Goal: Contribute content: Add original content to the website for others to see

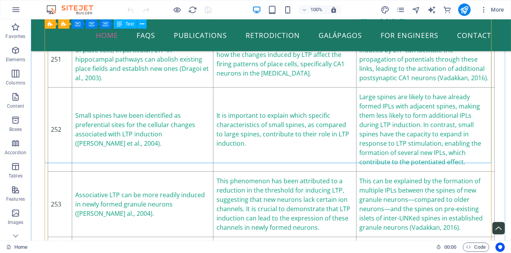
scroll to position [31902, 0]
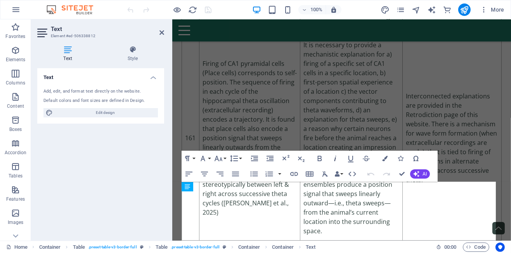
scroll to position [44932, 0]
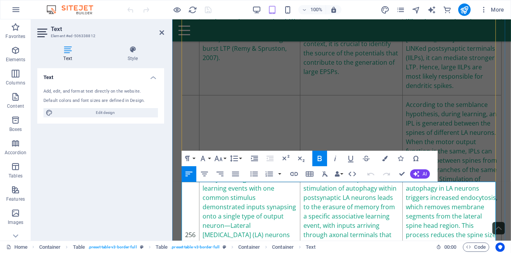
drag, startPoint x: 219, startPoint y: 188, endPoint x: 185, endPoint y: 190, distance: 33.8
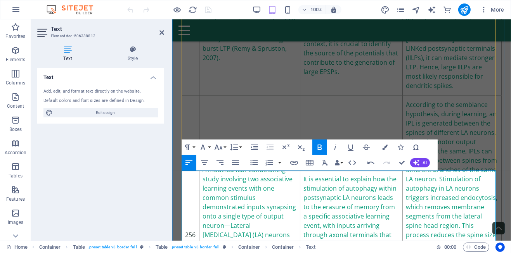
scroll to position [44971, 0]
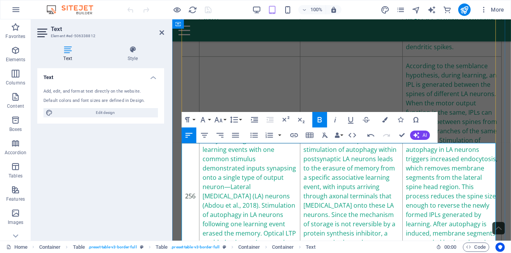
drag, startPoint x: 299, startPoint y: 150, endPoint x: 324, endPoint y: 150, distance: 25.6
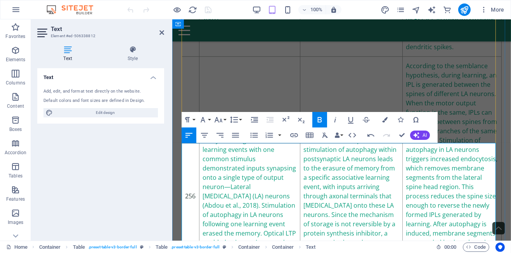
drag, startPoint x: 182, startPoint y: 170, endPoint x: 188, endPoint y: 169, distance: 6.2
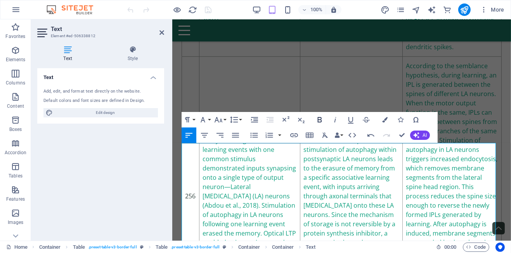
click at [318, 120] on icon "button" at bounding box center [320, 119] width 4 height 5
drag, startPoint x: 186, startPoint y: 199, endPoint x: 179, endPoint y: 200, distance: 7.5
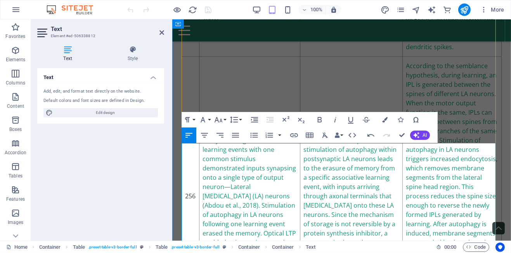
drag, startPoint x: 188, startPoint y: 200, endPoint x: 181, endPoint y: 200, distance: 6.6
click at [320, 118] on icon "button" at bounding box center [320, 119] width 4 height 5
drag, startPoint x: 209, startPoint y: 203, endPoint x: 447, endPoint y: 200, distance: 237.3
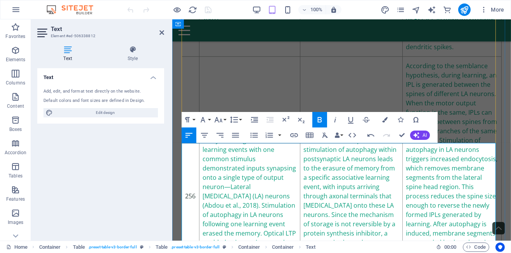
click at [317, 119] on icon "button" at bounding box center [319, 119] width 9 height 9
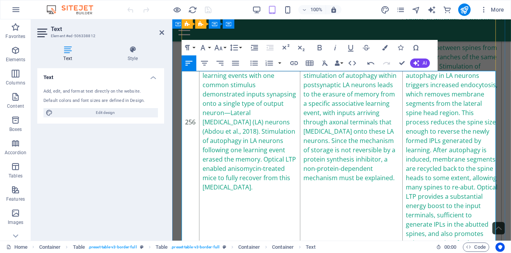
scroll to position [45049, 0]
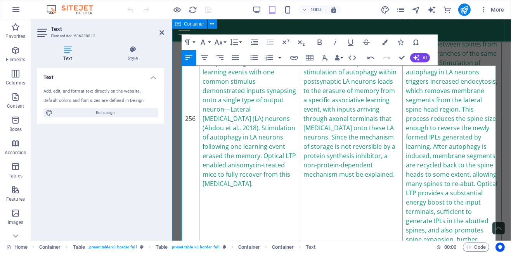
drag, startPoint x: 188, startPoint y: 144, endPoint x: 179, endPoint y: 144, distance: 9.7
click at [320, 43] on icon "button" at bounding box center [319, 42] width 9 height 9
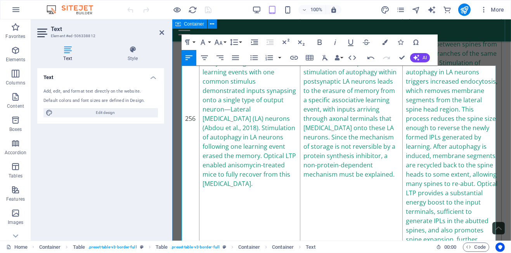
drag, startPoint x: 188, startPoint y: 145, endPoint x: 180, endPoint y: 145, distance: 8.6
click at [318, 40] on icon "button" at bounding box center [320, 42] width 4 height 5
drag, startPoint x: 187, startPoint y: 168, endPoint x: 182, endPoint y: 167, distance: 5.2
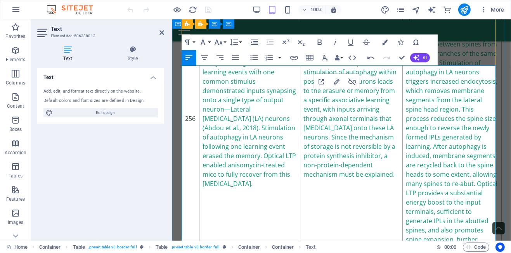
drag, startPoint x: 215, startPoint y: 173, endPoint x: 190, endPoint y: 165, distance: 26.2
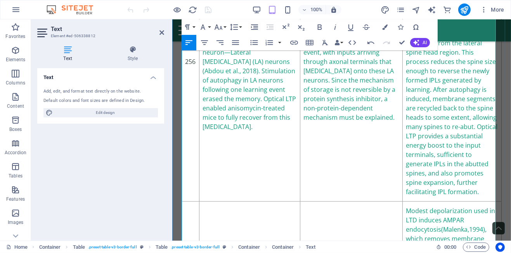
scroll to position [45010, 0]
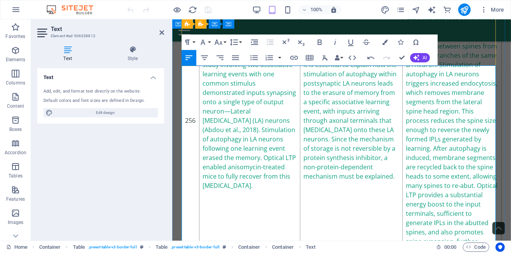
scroll to position [45049, 0]
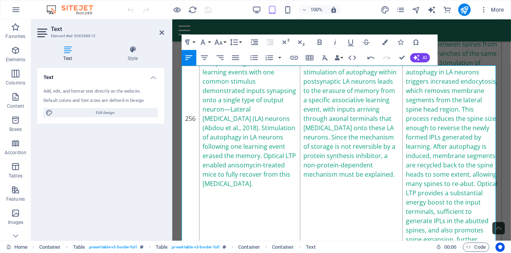
drag, startPoint x: 214, startPoint y: 207, endPoint x: 161, endPoint y: 208, distance: 53.5
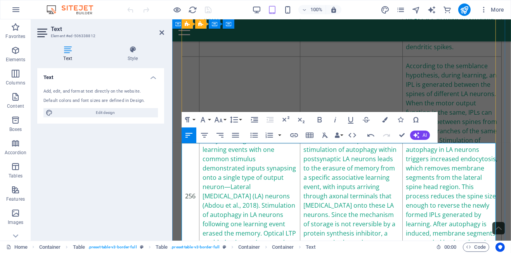
click at [226, 119] on button "Font Size" at bounding box center [220, 120] width 15 height 16
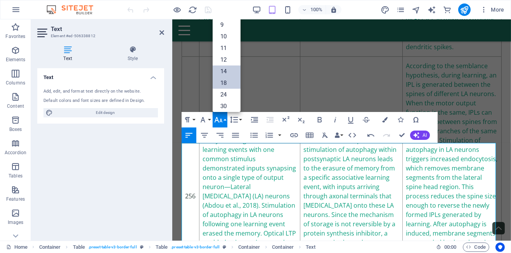
scroll to position [0, 0]
click at [226, 24] on link "9" at bounding box center [227, 26] width 28 height 12
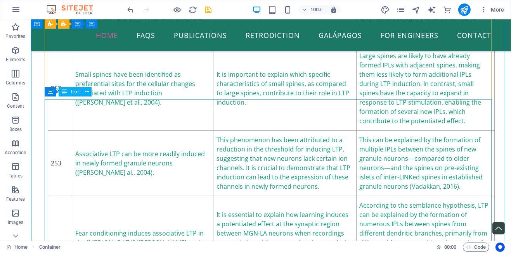
scroll to position [31941, 0]
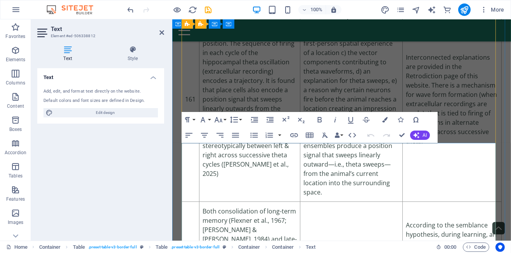
scroll to position [44971, 0]
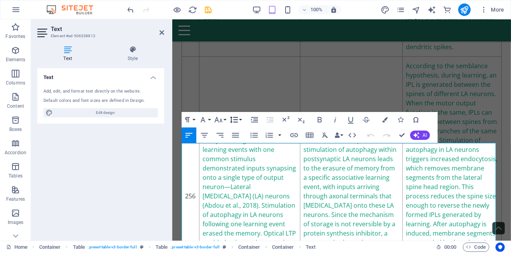
click at [241, 120] on button "Line Height" at bounding box center [235, 120] width 15 height 16
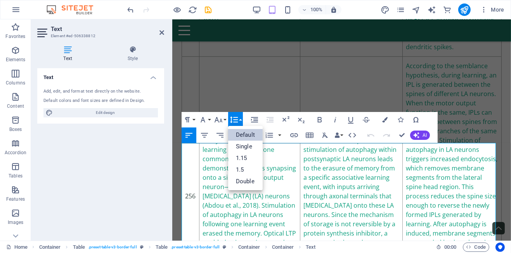
scroll to position [0, 0]
click at [241, 145] on link "Single" at bounding box center [245, 147] width 35 height 12
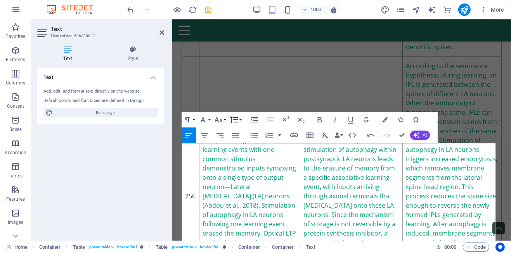
click at [241, 120] on button "Line Height" at bounding box center [235, 120] width 15 height 16
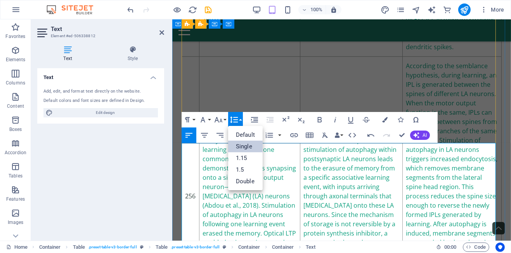
click at [245, 146] on link "Single" at bounding box center [245, 147] width 35 height 12
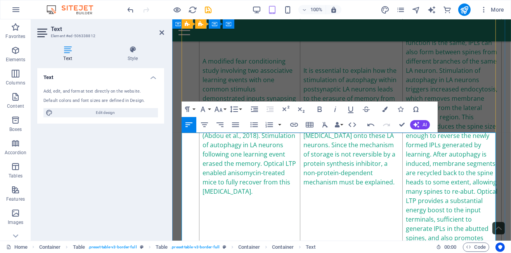
scroll to position [45049, 0]
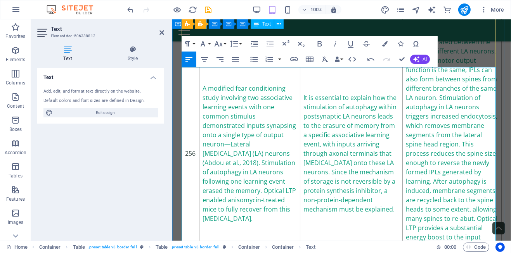
scroll to position [45010, 0]
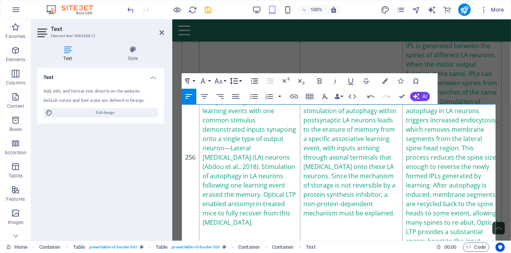
click at [241, 79] on button "Line Height" at bounding box center [235, 81] width 15 height 16
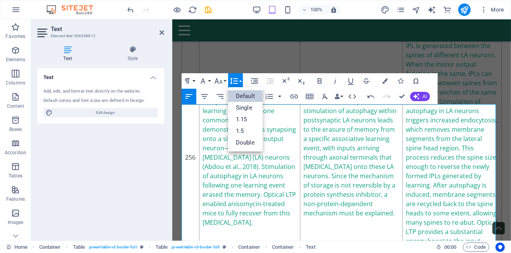
scroll to position [0, 0]
click at [240, 107] on link "Single" at bounding box center [245, 108] width 35 height 12
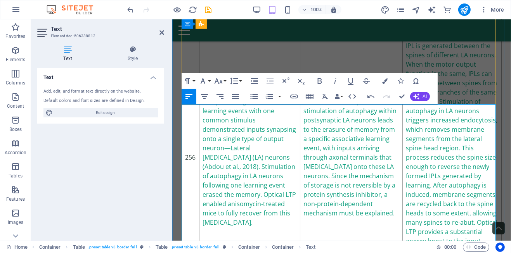
scroll to position [45087, 0]
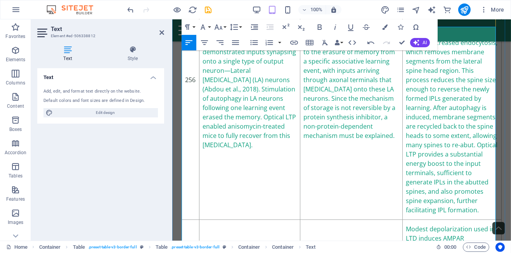
click at [238, 26] on icon "button" at bounding box center [233, 26] width 9 height 9
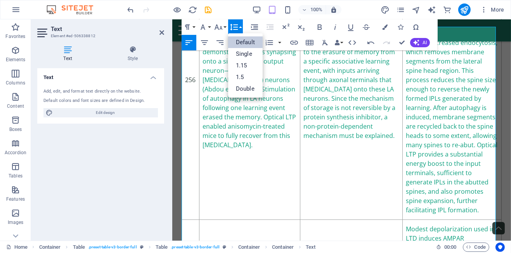
scroll to position [0, 0]
drag, startPoint x: 237, startPoint y: 52, endPoint x: 49, endPoint y: 86, distance: 190.7
click at [237, 52] on link "Single" at bounding box center [245, 54] width 35 height 12
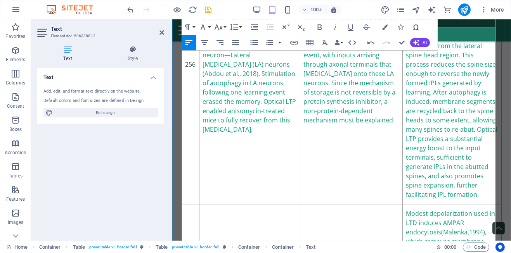
scroll to position [45086, 0]
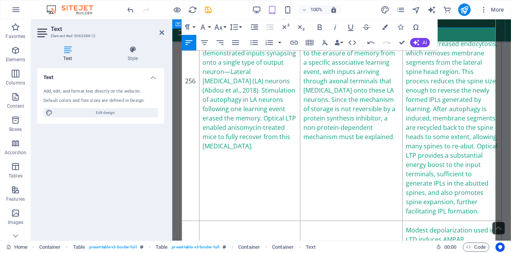
drag, startPoint x: 312, startPoint y: 186, endPoint x: 363, endPoint y: 187, distance: 50.4
click at [294, 43] on icon "button" at bounding box center [294, 43] width 8 height 4
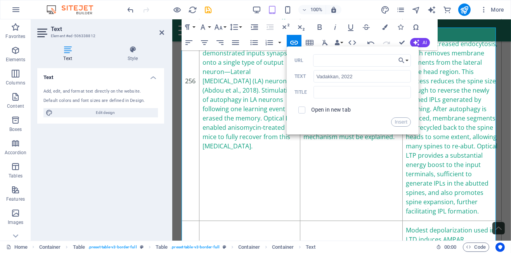
type input "[URL][DOMAIN_NAME]"
click at [396, 121] on button "Insert" at bounding box center [401, 121] width 20 height 9
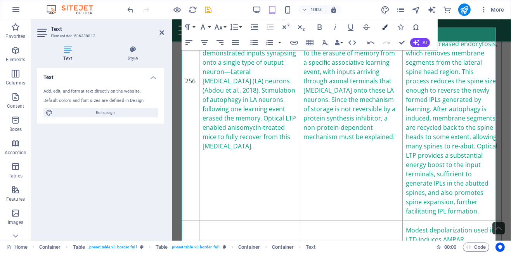
click at [386, 29] on icon "button" at bounding box center [384, 26] width 5 height 5
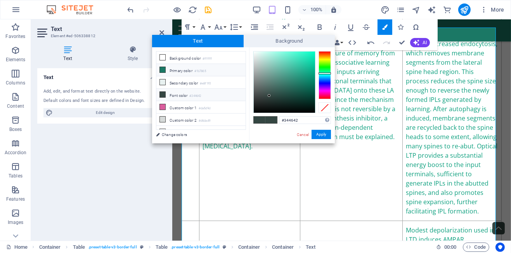
click at [161, 69] on icon at bounding box center [162, 69] width 5 height 5
type input "#1b7865"
click at [310, 132] on div "Cancel Apply" at bounding box center [313, 135] width 35 height 10
drag, startPoint x: 318, startPoint y: 133, endPoint x: 176, endPoint y: 122, distance: 142.8
click at [318, 133] on button "Apply" at bounding box center [320, 134] width 19 height 9
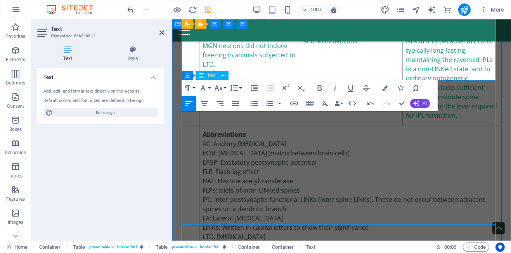
scroll to position [45513, 0]
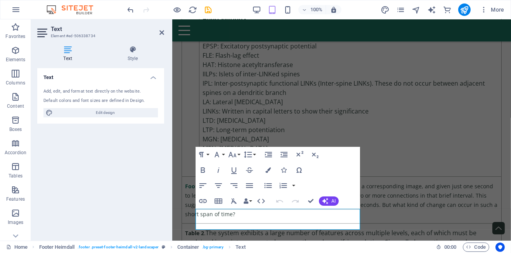
scroll to position [45528, 0]
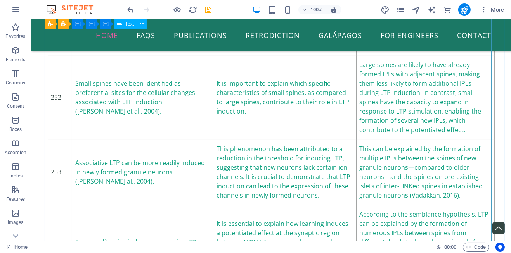
scroll to position [31931, 0]
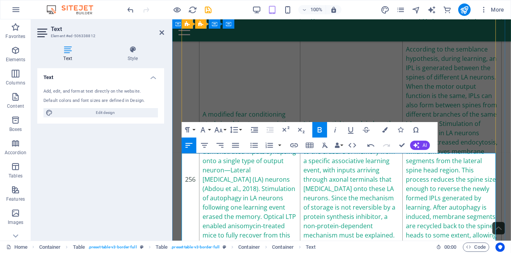
scroll to position [44999, 0]
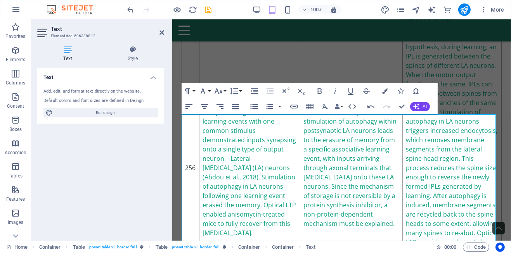
click at [159, 33] on header "Text Element #ed-506338812" at bounding box center [100, 29] width 127 height 20
click at [161, 32] on icon at bounding box center [161, 32] width 5 height 6
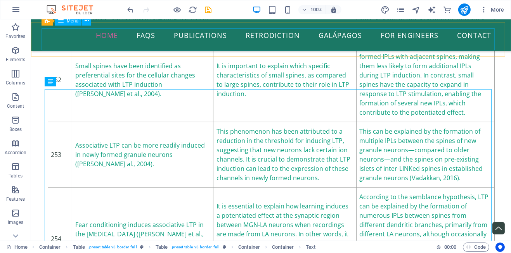
scroll to position [31951, 0]
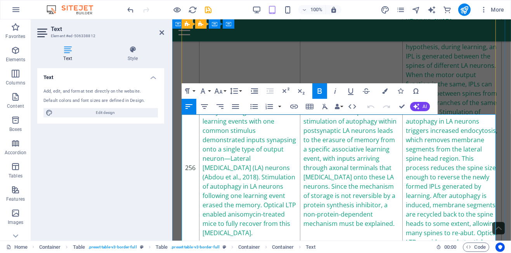
scroll to position [45038, 0]
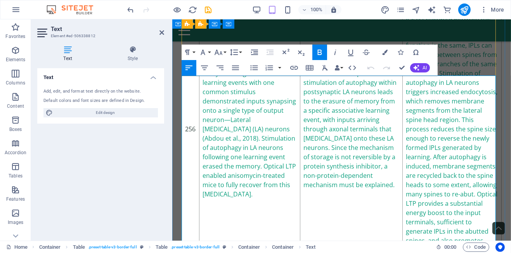
click at [318, 54] on icon "button" at bounding box center [319, 52] width 9 height 9
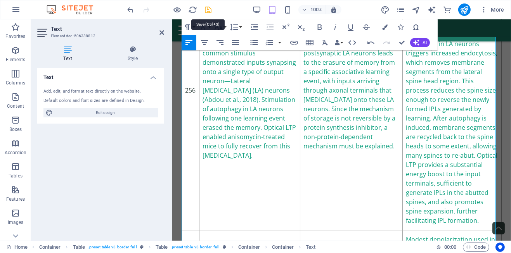
click at [211, 8] on icon "save" at bounding box center [208, 9] width 9 height 9
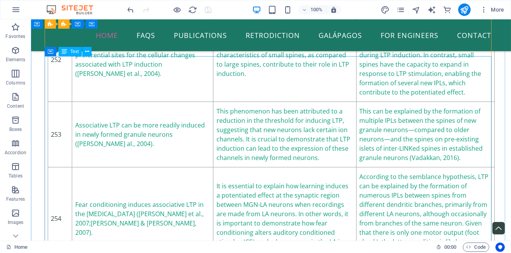
scroll to position [31971, 0]
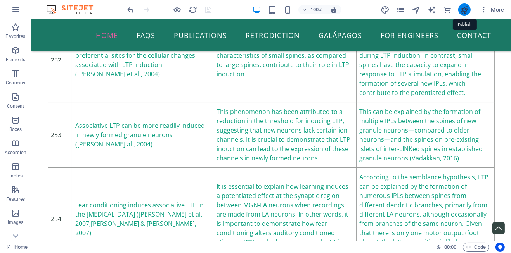
click at [463, 10] on icon "publish" at bounding box center [464, 9] width 9 height 9
